Goal: Task Accomplishment & Management: Manage account settings

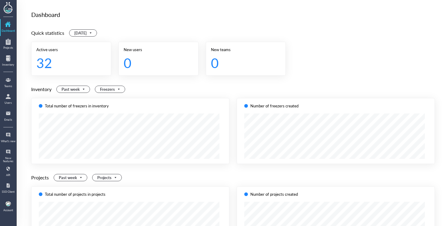
click at [18, 101] on div "Dashboard Quick statistics Today Active users 32 New users 0 New teams 0 Invent…" at bounding box center [232, 121] width 430 height 242
click at [11, 101] on div at bounding box center [8, 97] width 10 height 10
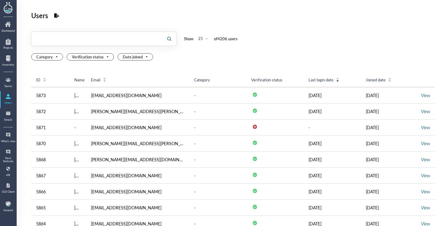
click at [95, 35] on input "text" at bounding box center [97, 39] width 130 height 10
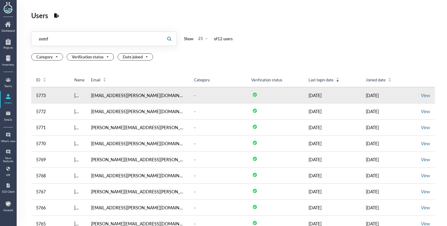
type input "vvmf"
click at [417, 92] on td "View" at bounding box center [425, 95] width 19 height 16
click at [421, 97] on link "View" at bounding box center [425, 95] width 9 height 6
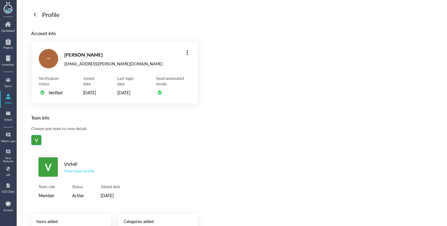
click at [72, 168] on div "VVMF" at bounding box center [79, 165] width 31 height 8
click at [72, 174] on div "View team profile" at bounding box center [79, 170] width 31 height 5
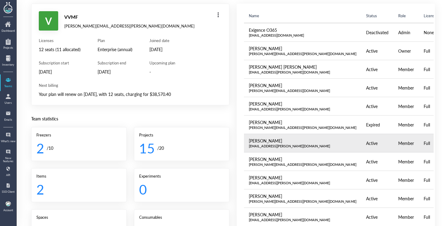
scroll to position [26, 0]
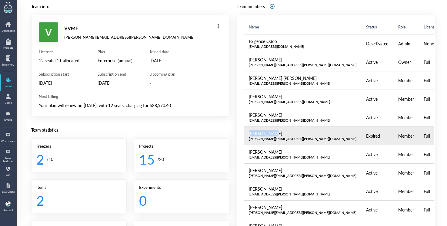
drag, startPoint x: 243, startPoint y: 133, endPoint x: 283, endPoint y: 133, distance: 40.6
click at [283, 133] on td "Kenneth Hsu kenneth.hsu@vvmf.com.au" at bounding box center [302, 136] width 117 height 18
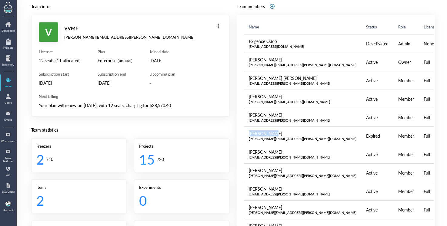
copy div "[PERSON_NAME]"
click at [9, 100] on div at bounding box center [8, 97] width 10 height 10
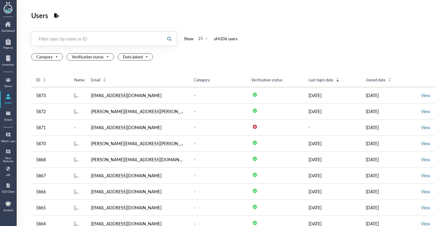
click at [91, 37] on div "Filter users by name or ID" at bounding box center [97, 39] width 117 height 6
paste input "[PERSON_NAME]"
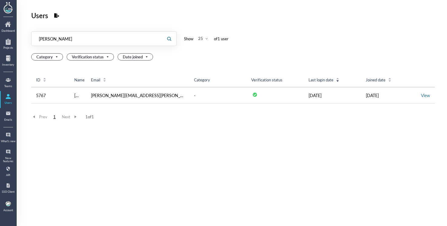
type input "[PERSON_NAME]"
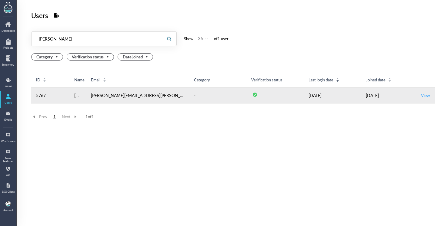
click at [421, 94] on link "View" at bounding box center [425, 95] width 9 height 6
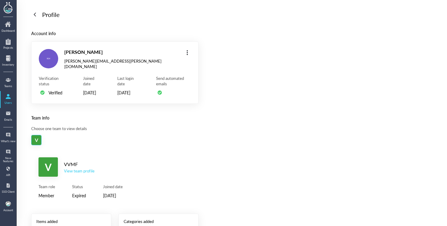
click at [84, 174] on div "View team profile" at bounding box center [79, 170] width 31 height 5
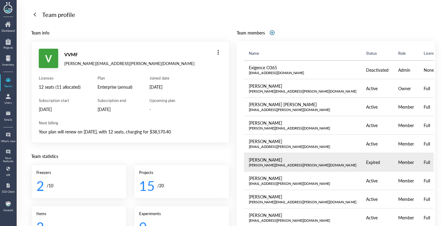
click at [445, 160] on div at bounding box center [450, 163] width 10 height 10
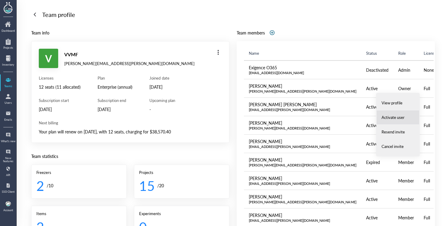
click at [402, 117] on span "Activate user" at bounding box center [392, 117] width 23 height 5
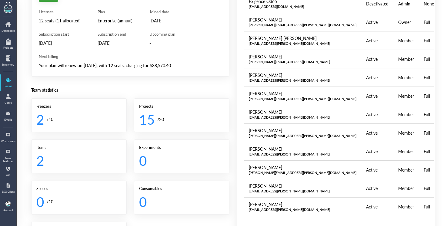
scroll to position [159, 0]
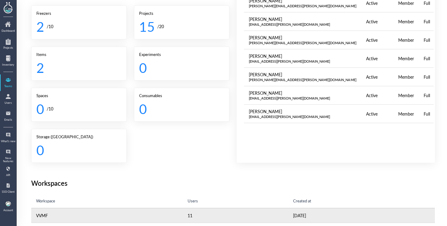
click at [151, 212] on td "VVMF" at bounding box center [106, 215] width 151 height 15
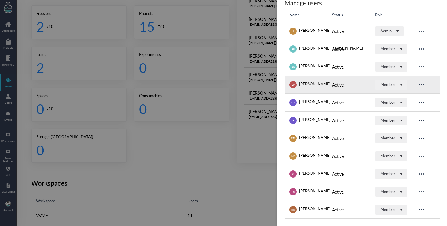
scroll to position [0, 0]
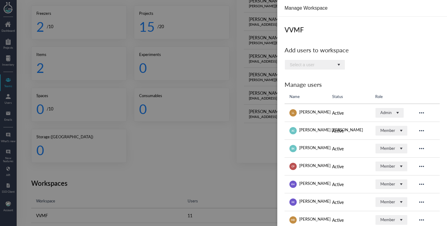
click at [241, 166] on div at bounding box center [223, 113] width 447 height 226
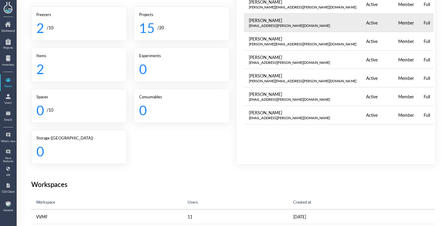
scroll to position [159, 0]
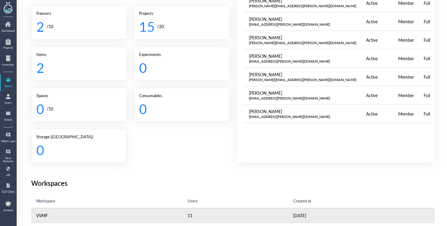
click at [224, 210] on td "11" at bounding box center [235, 215] width 105 height 15
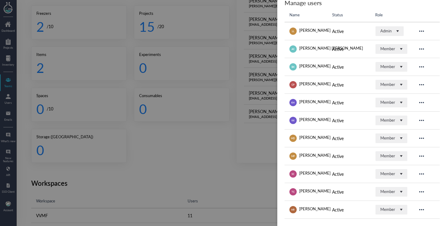
click at [241, 170] on div at bounding box center [223, 113] width 447 height 226
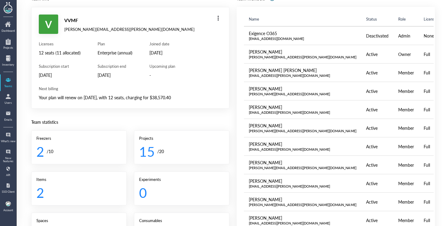
scroll to position [0, 0]
